Goal: Task Accomplishment & Management: Manage account settings

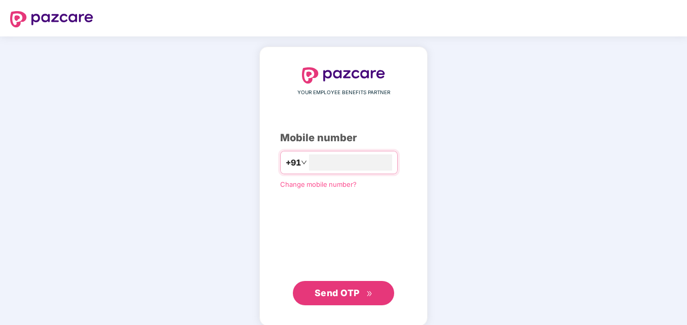
type input "**********"
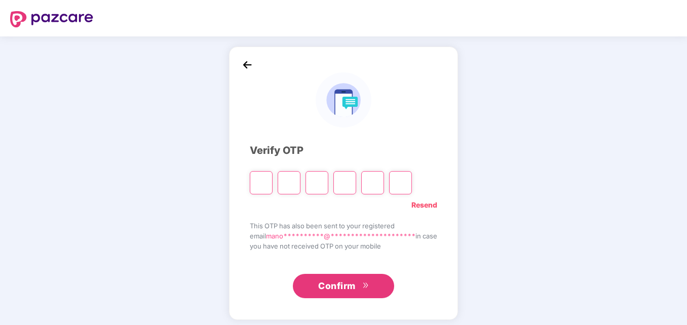
type input "*"
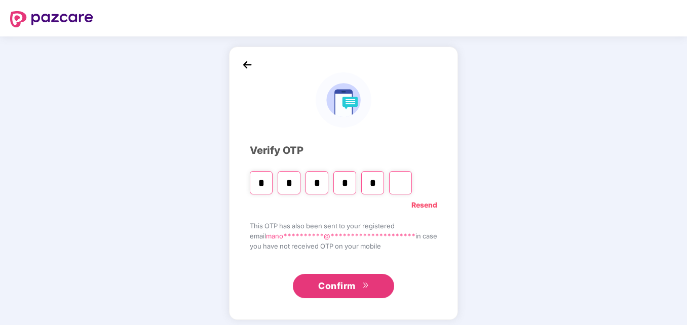
type input "*"
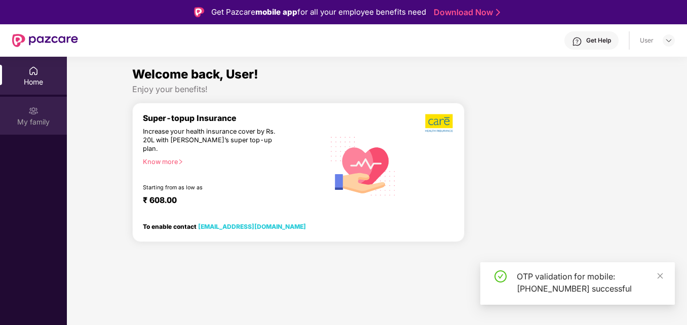
click at [21, 119] on div "My family" at bounding box center [33, 122] width 67 height 10
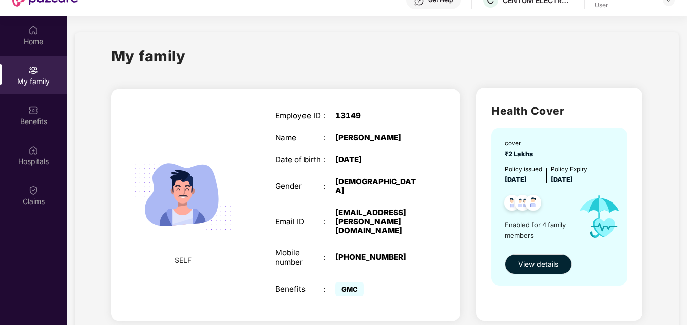
scroll to position [57, 0]
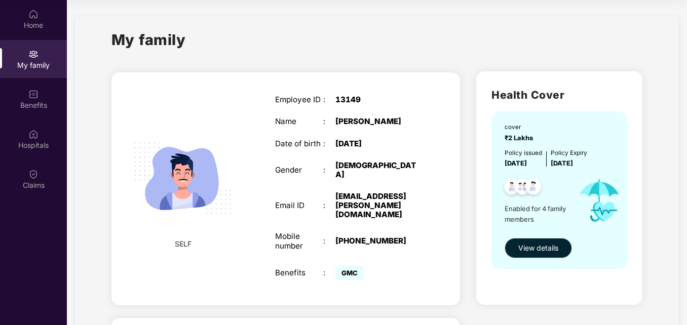
click at [543, 249] on span "View details" at bounding box center [538, 248] width 40 height 11
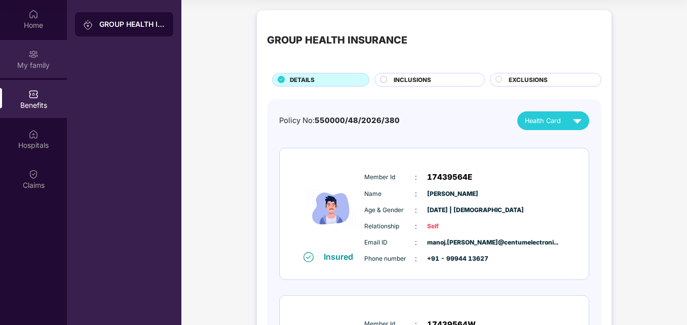
click at [29, 72] on div "My family" at bounding box center [33, 59] width 67 height 38
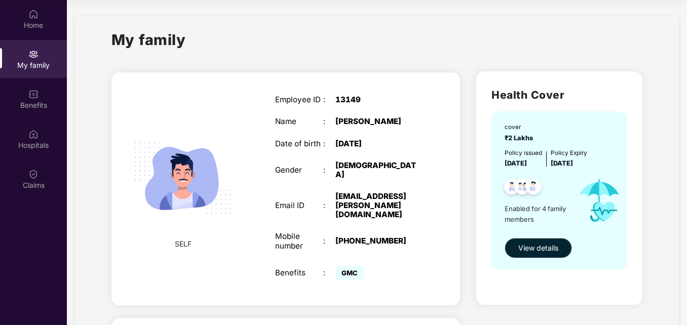
drag, startPoint x: 684, startPoint y: 98, endPoint x: 683, endPoint y: 164, distance: 65.9
drag, startPoint x: 683, startPoint y: 164, endPoint x: 686, endPoint y: 170, distance: 7.0
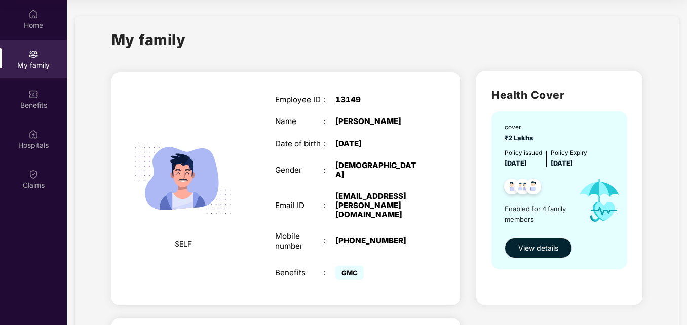
click at [686, 170] on div "Home My family Benefits Hospitals Claims My family SELF Employee ID : 13149 Nam…" at bounding box center [343, 162] width 687 height 325
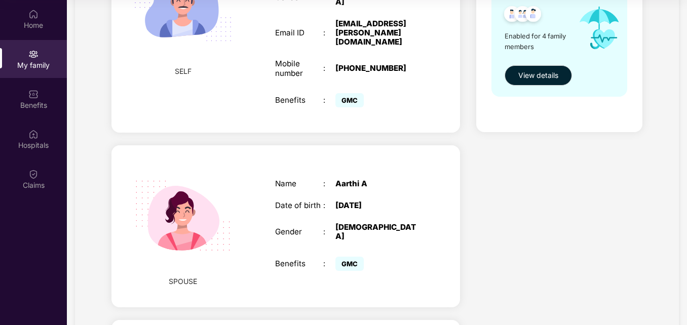
scroll to position [149, 0]
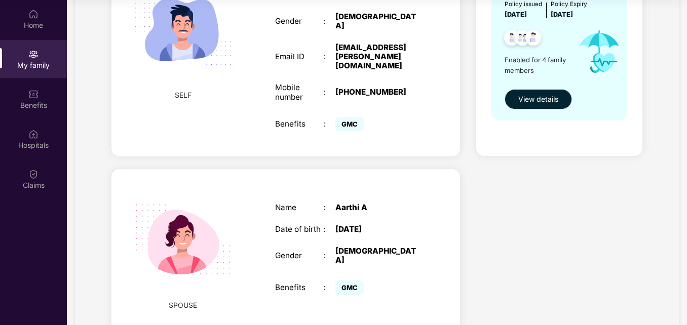
click at [614, 163] on div "Health Cover cover ₹2 Lakhs Policy issued [DATE] Policy Expiry [DATE] Enabled f…" at bounding box center [559, 303] width 182 height 779
click at [685, 26] on section "My family SELF Employee ID : 13149 Name : [PERSON_NAME] Date of birth : [DEMOGR…" at bounding box center [377, 286] width 620 height 871
